Goal: Information Seeking & Learning: Check status

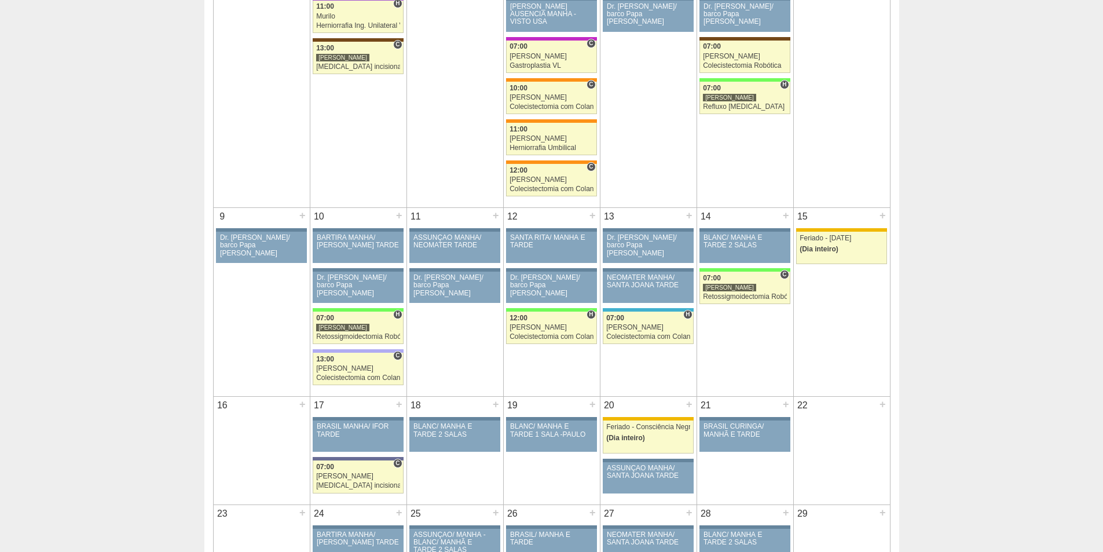
scroll to position [232, 0]
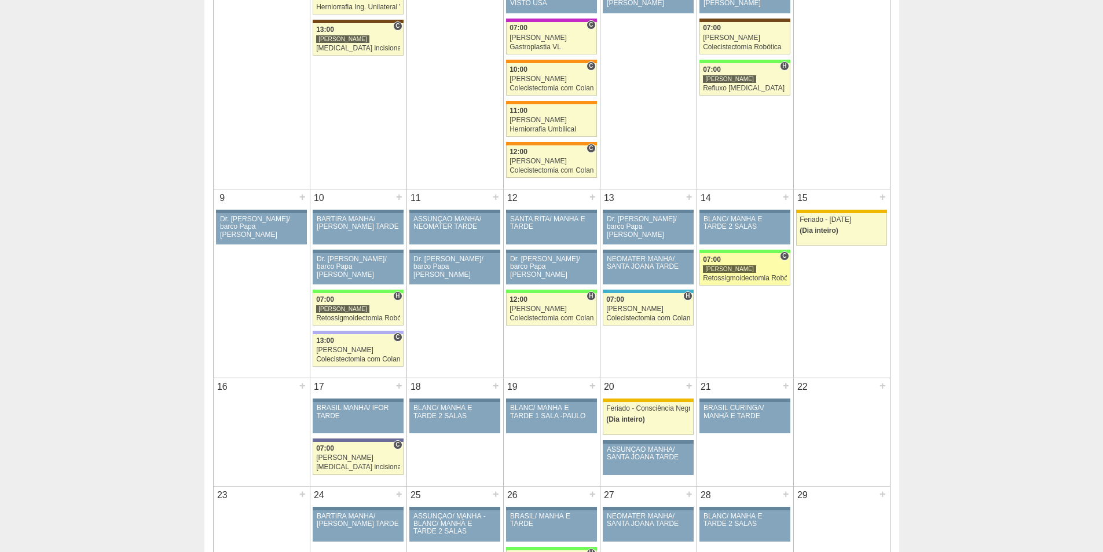
click at [759, 269] on div "[PERSON_NAME]" at bounding box center [745, 269] width 84 height 8
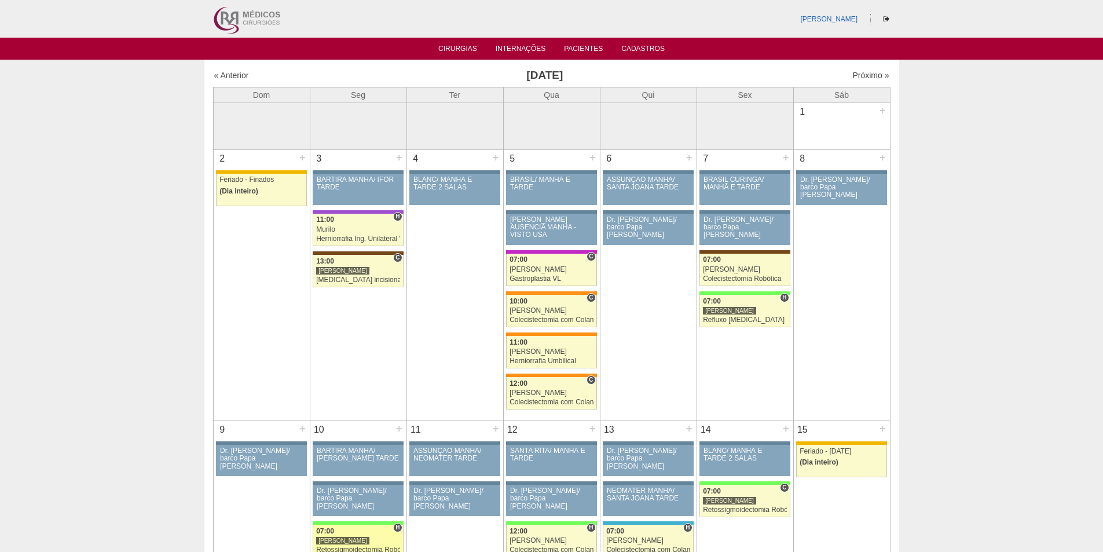
scroll to position [232, 0]
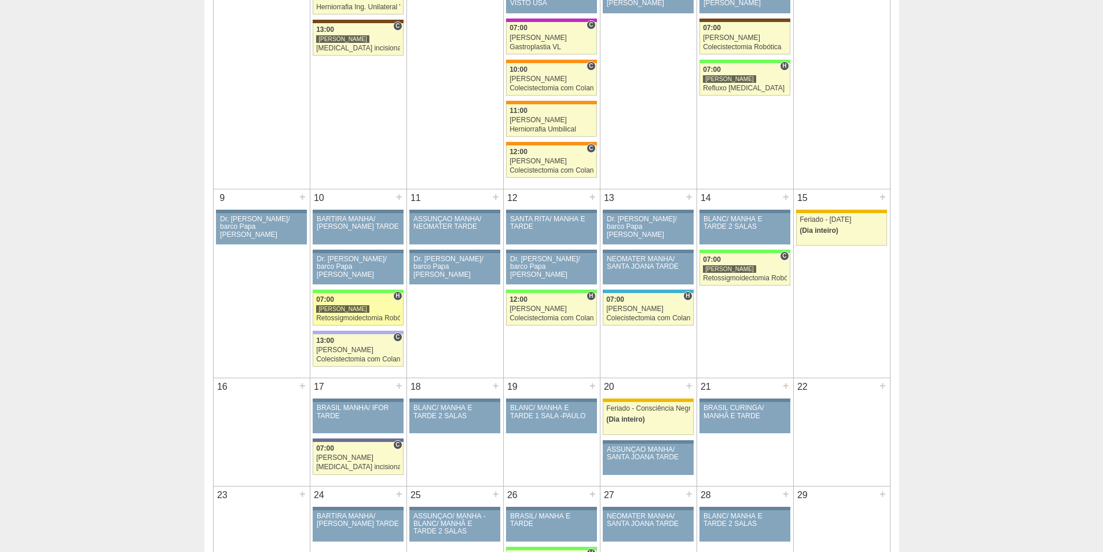
click at [367, 310] on div "[PERSON_NAME]" at bounding box center [358, 309] width 84 height 8
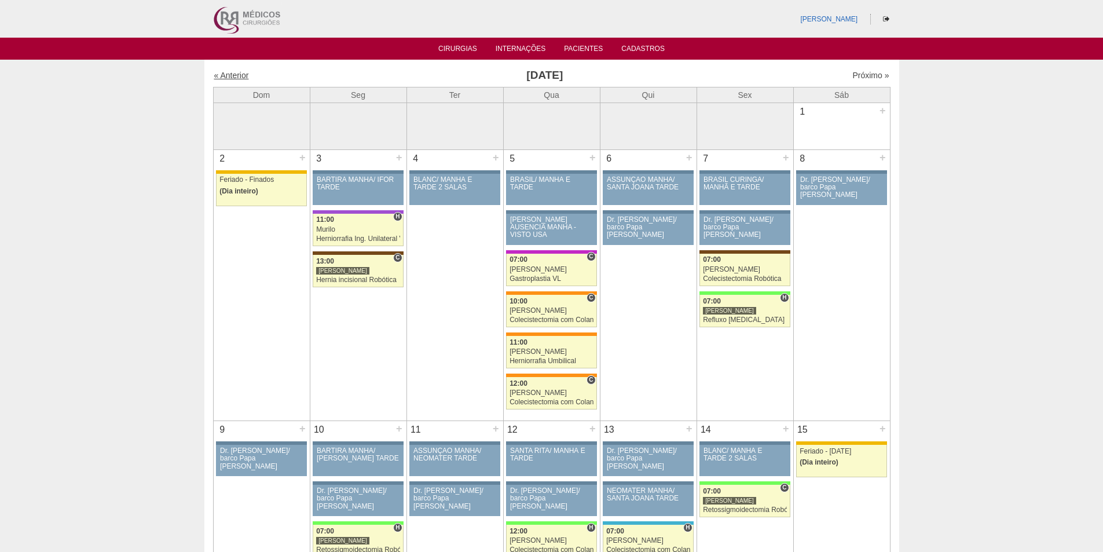
click at [241, 71] on link "« Anterior" at bounding box center [231, 75] width 35 height 9
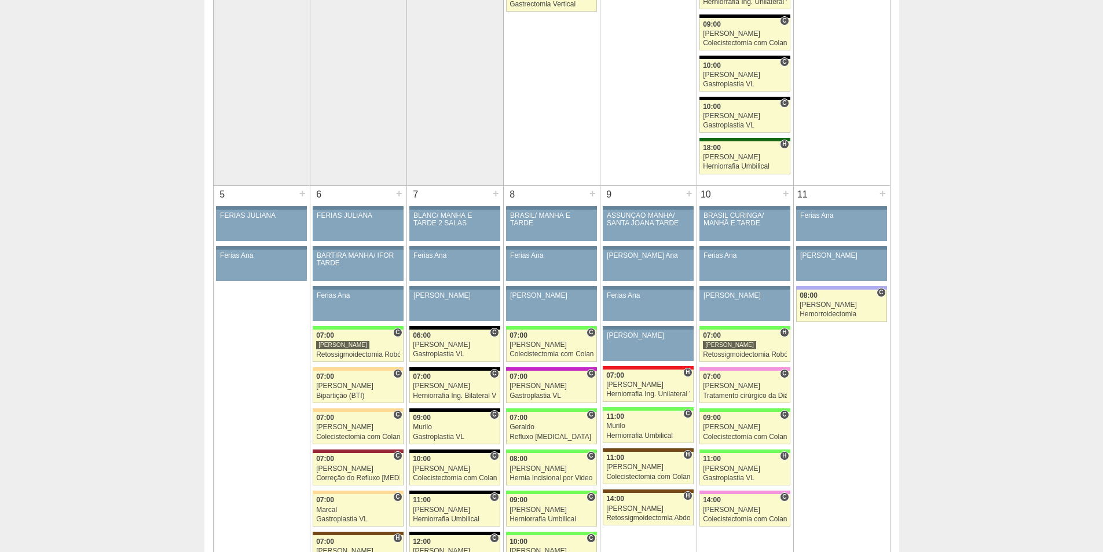
scroll to position [463, 0]
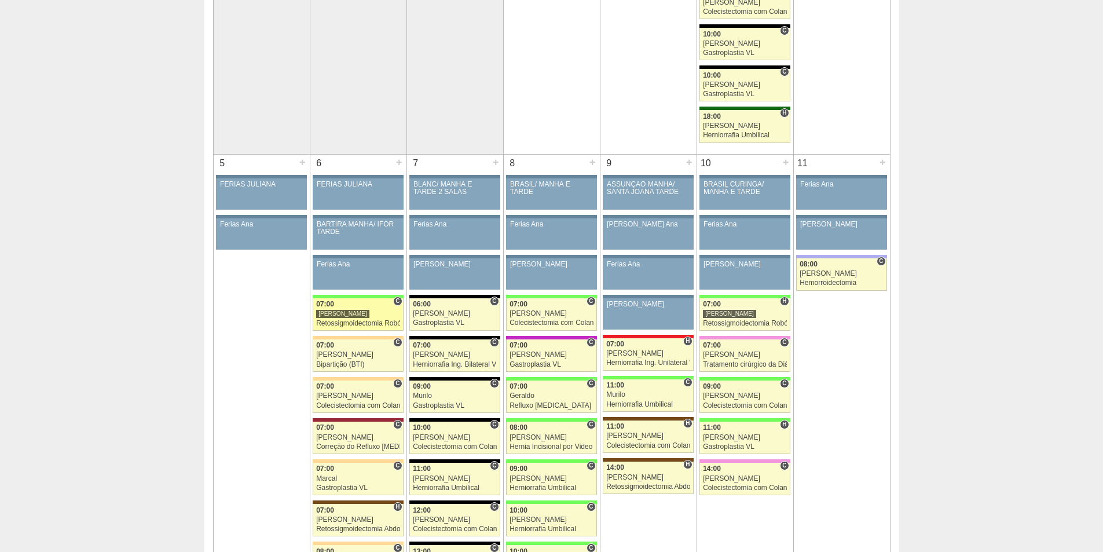
click at [393, 304] on div "07:00" at bounding box center [358, 305] width 84 height 8
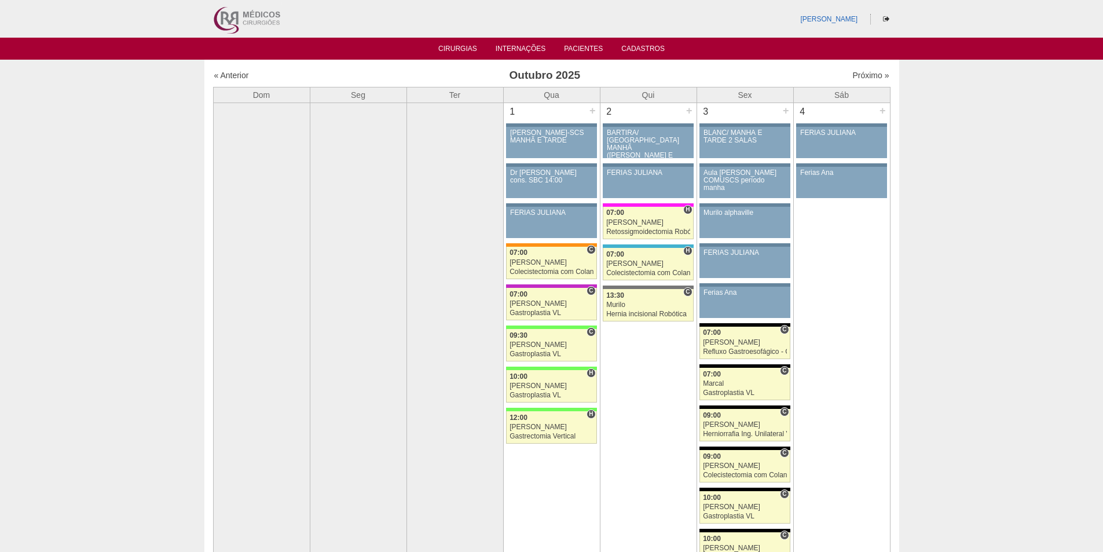
scroll to position [463, 0]
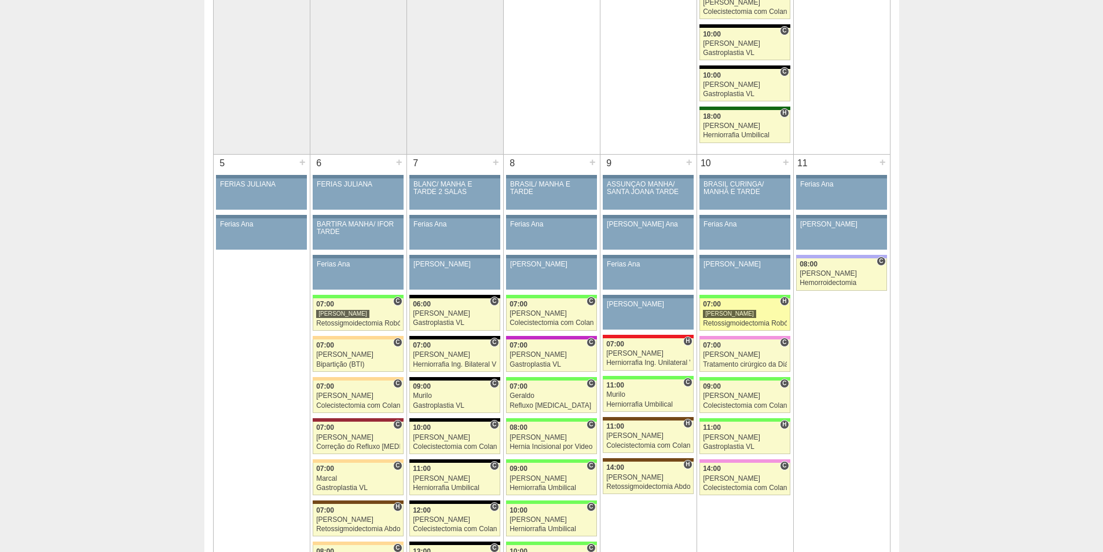
click at [750, 303] on div "07:00" at bounding box center [745, 305] width 84 height 8
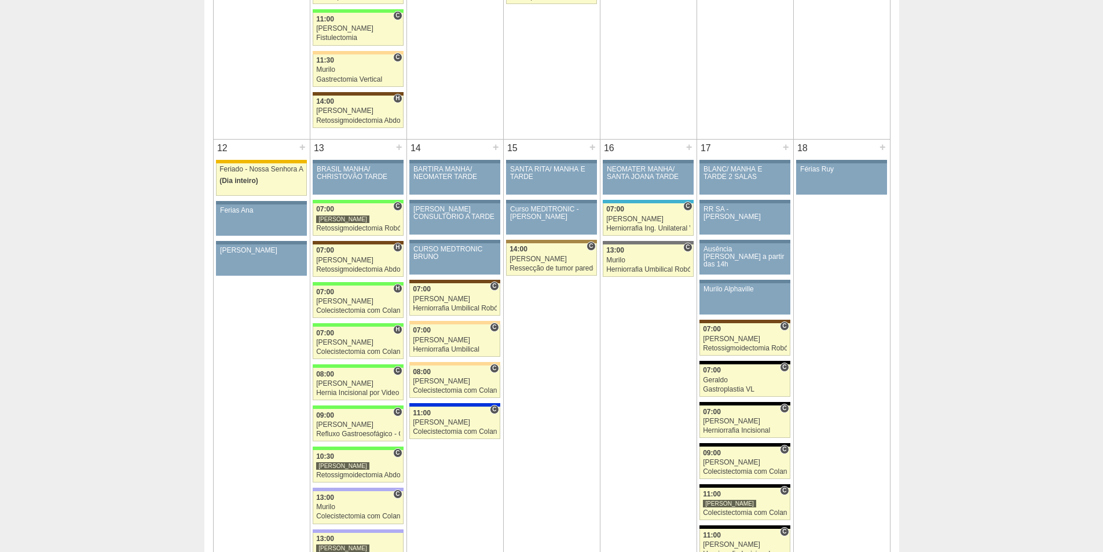
scroll to position [1274, 0]
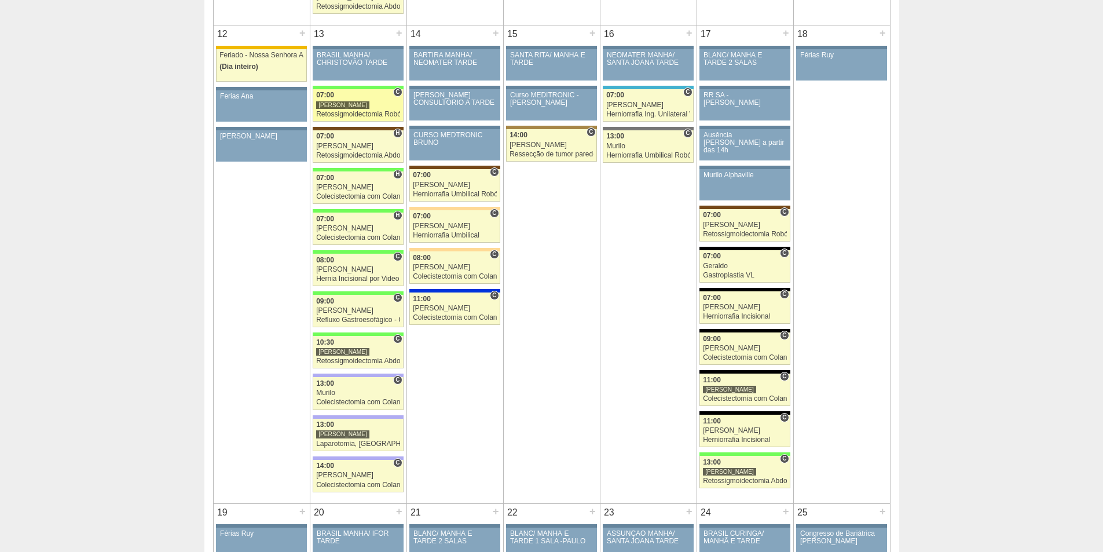
click at [335, 105] on div "[PERSON_NAME]" at bounding box center [342, 105] width 53 height 9
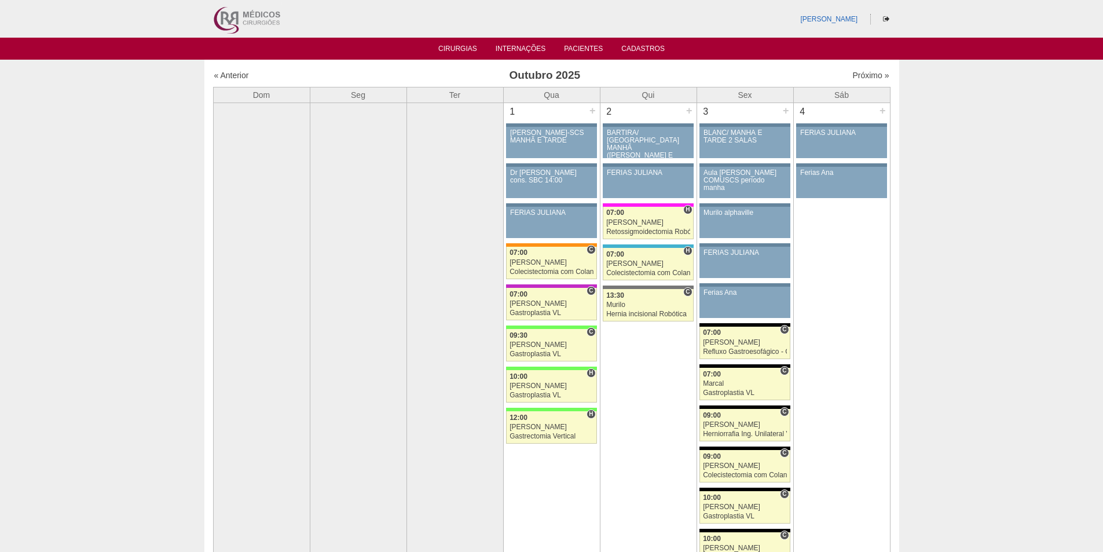
scroll to position [1274, 0]
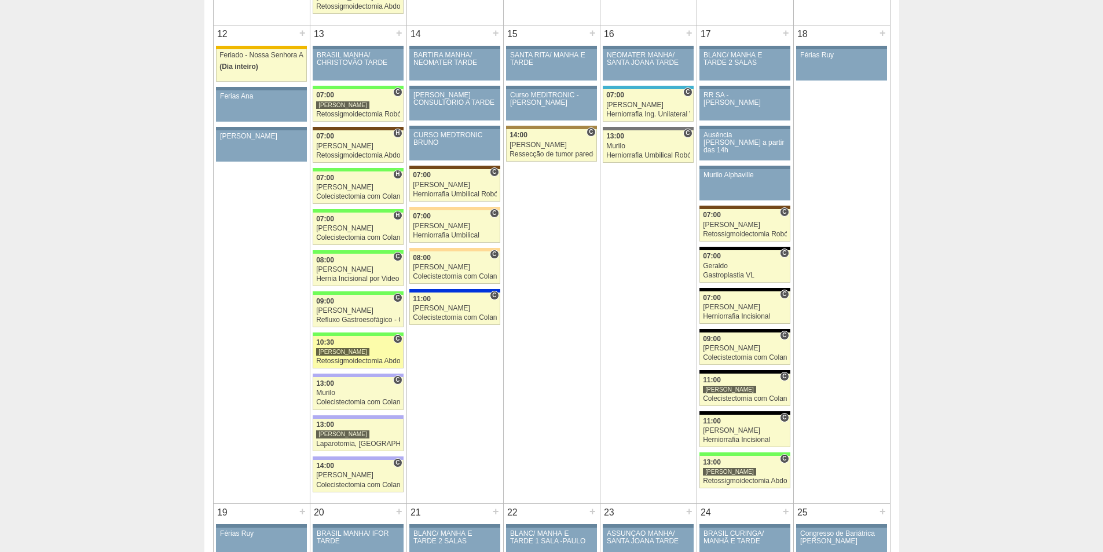
click at [334, 353] on div "[PERSON_NAME]" at bounding box center [342, 351] width 53 height 9
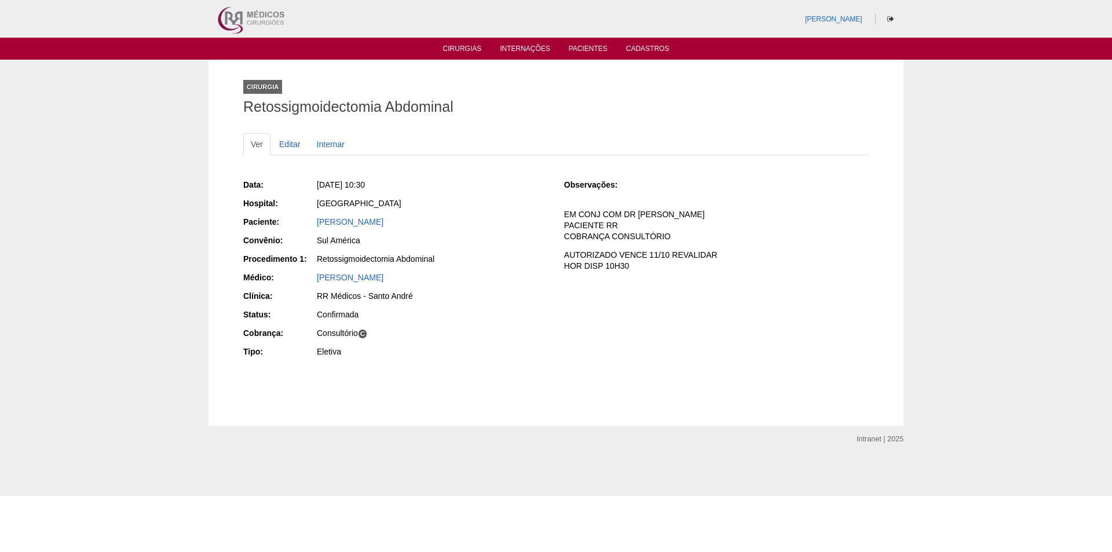
click at [167, 265] on div "Cirurgia Retossigmoidectomia Abdominal Ver Editar Internar Data: [DATE] 10:30 H…" at bounding box center [556, 243] width 1112 height 366
drag, startPoint x: 562, startPoint y: 256, endPoint x: 740, endPoint y: 247, distance: 178.0
click at [740, 247] on div "Data: [DATE] 10:30 Hospital: [GEOGRAPHIC_DATA] Paciente: [PERSON_NAME] Convênio…" at bounding box center [555, 269] width 625 height 189
click at [669, 287] on div "Data: [DATE] 10:30 Hospital: [GEOGRAPHIC_DATA] Paciente: [PERSON_NAME] Convênio…" at bounding box center [555, 269] width 625 height 189
